Goal: Information Seeking & Learning: Find specific fact

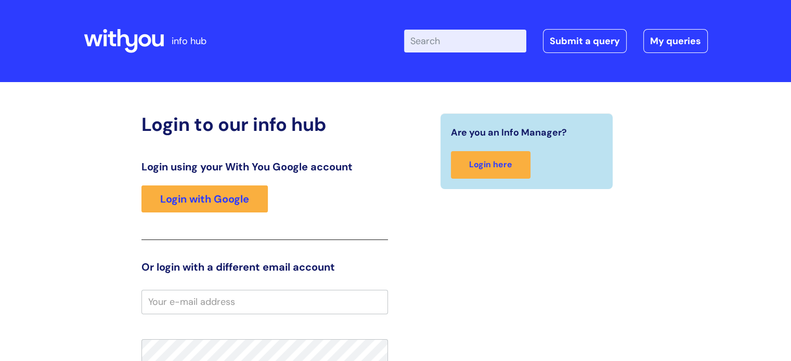
click at [212, 211] on link "Login with Google" at bounding box center [204, 199] width 126 height 27
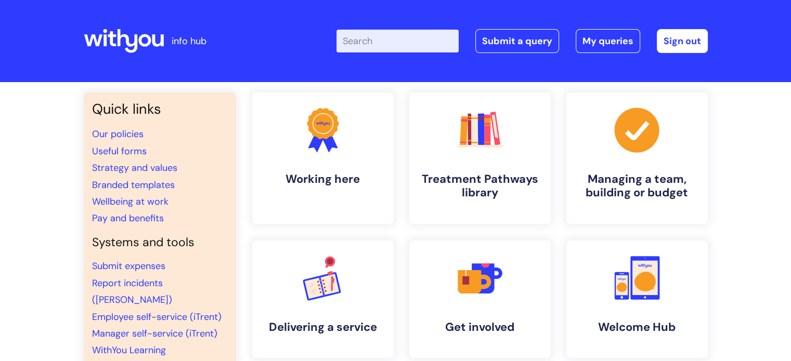
click at [391, 55] on div "Enter your search term here... Search Submit a query My queries Welcome [PERSON…" at bounding box center [473, 40] width 469 height 61
click at [380, 44] on input "Enter your search term here..." at bounding box center [397, 41] width 122 height 23
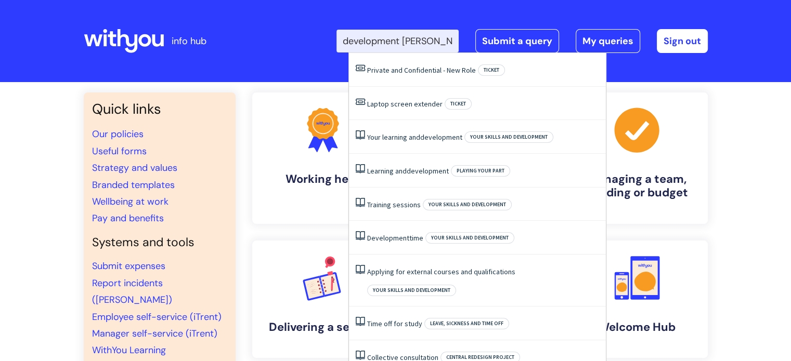
type input "development time"
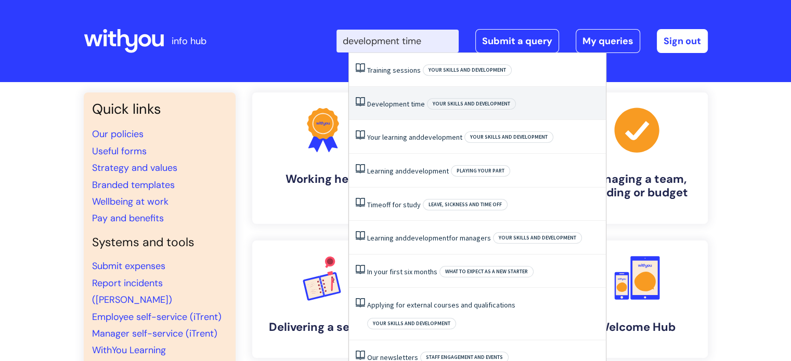
click at [393, 99] on span "Development" at bounding box center [388, 103] width 42 height 9
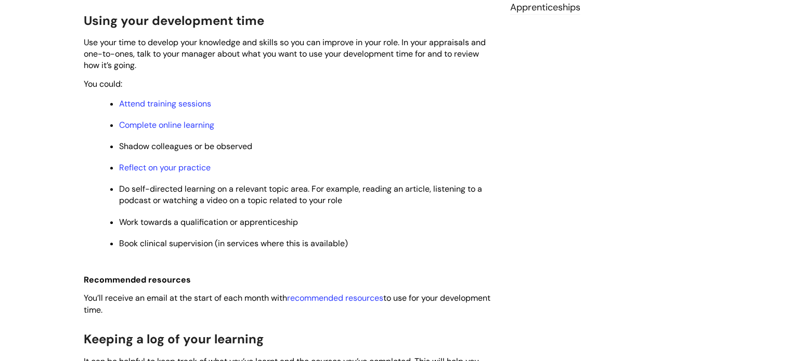
scroll to position [484, 0]
